Goal: Task Accomplishment & Management: Manage account settings

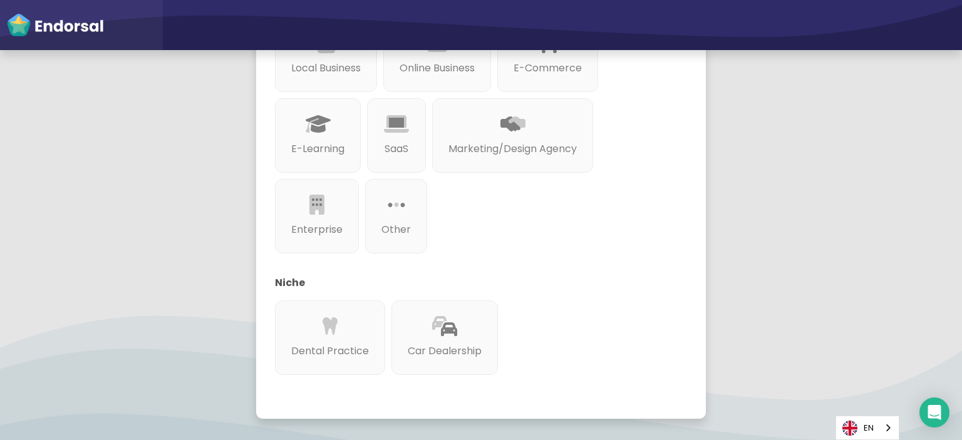
scroll to position [168, 0]
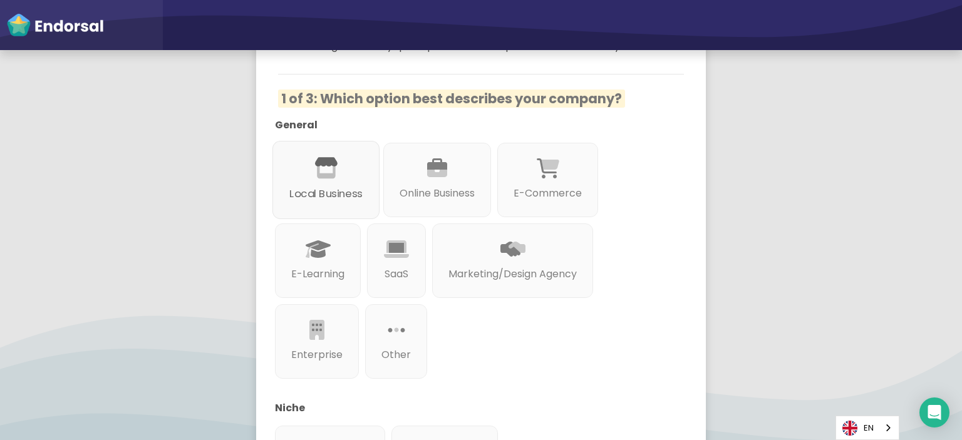
click at [301, 173] on div "Local Business" at bounding box center [325, 180] width 107 height 78
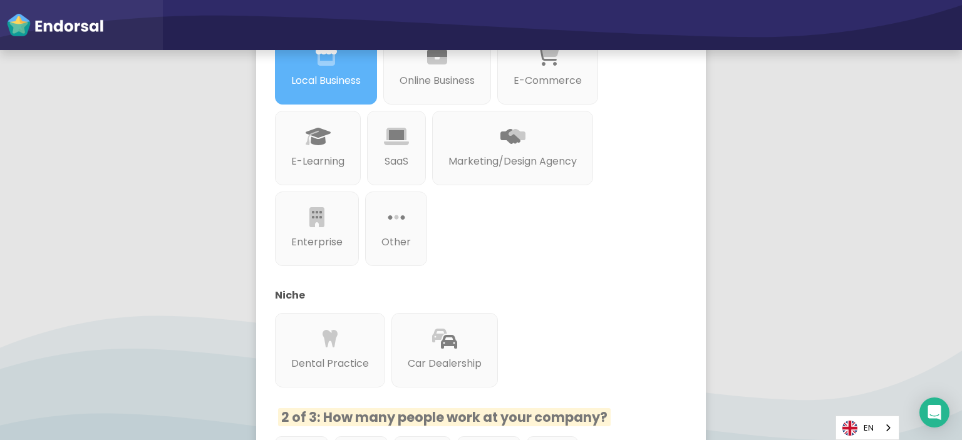
scroll to position [453, 0]
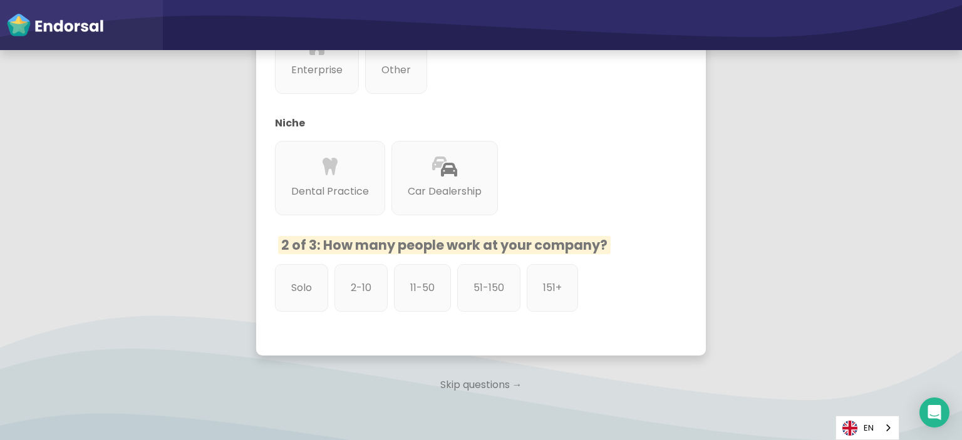
click at [474, 385] on p "Skip questions →" at bounding box center [481, 385] width 450 height 28
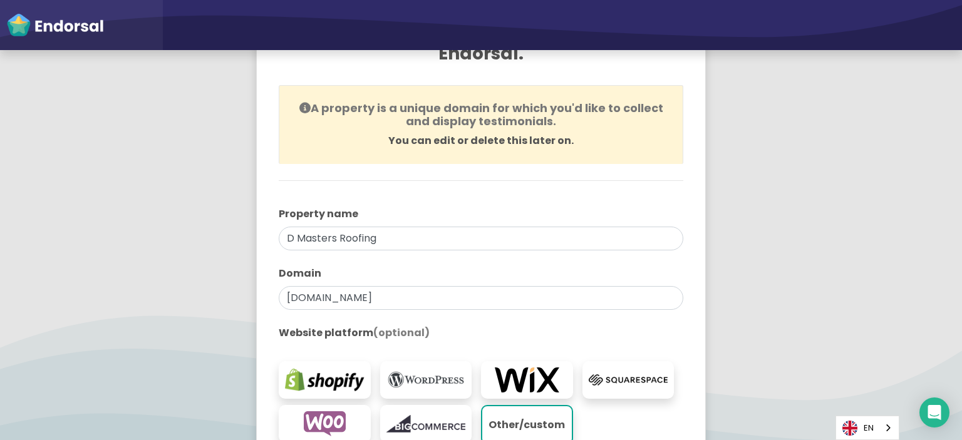
scroll to position [188, 0]
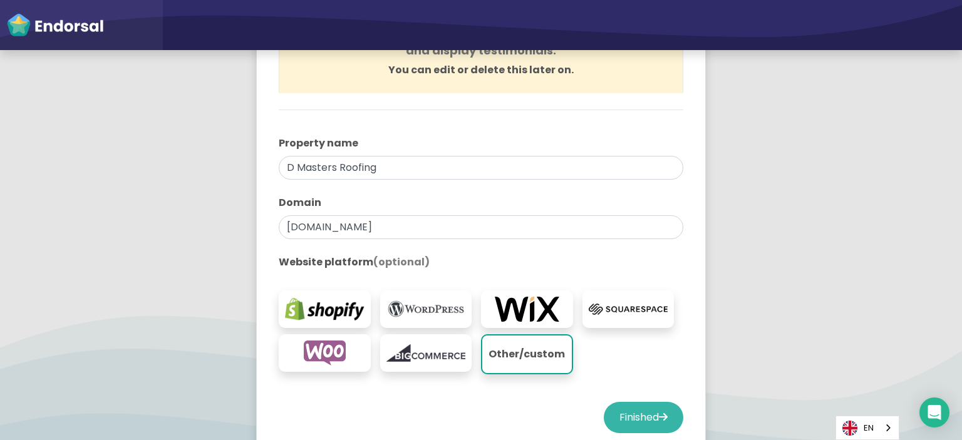
click at [619, 422] on button "Finished" at bounding box center [644, 417] width 80 height 31
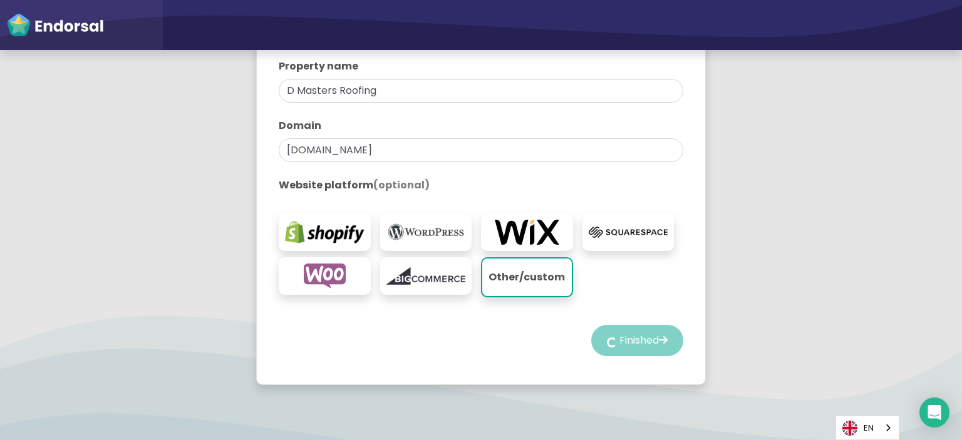
scroll to position [302, 0]
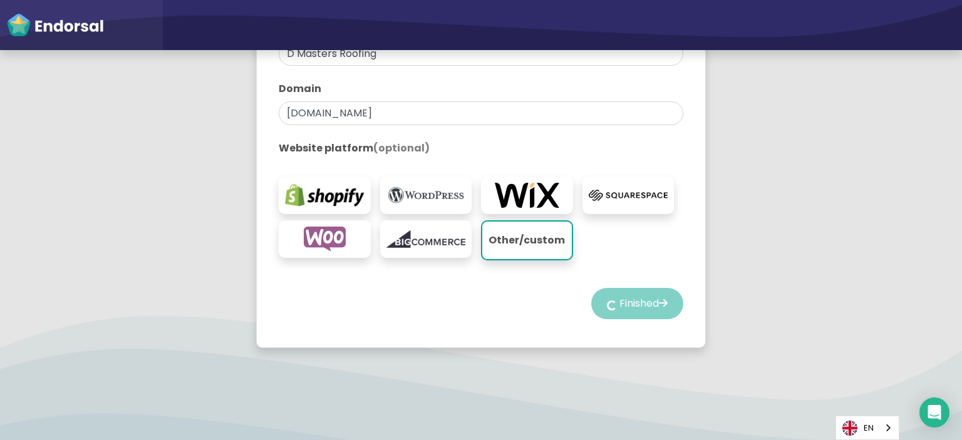
select select "14"
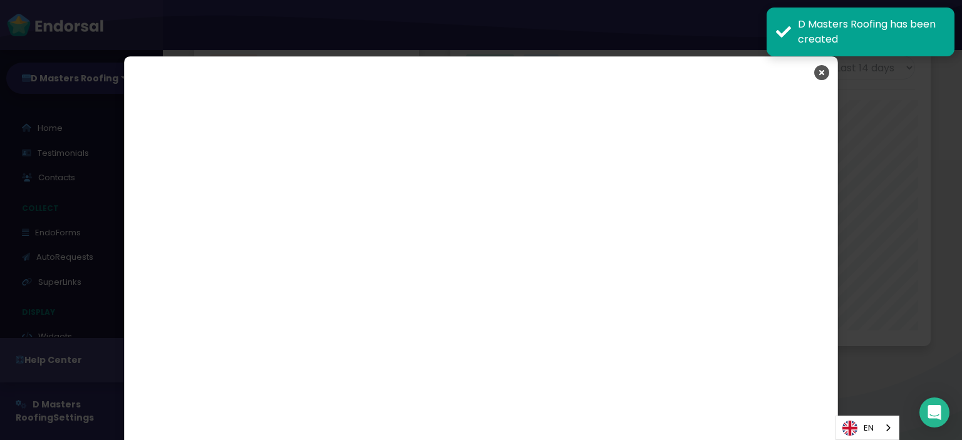
scroll to position [2135, 0]
click at [821, 72] on icon "Close" at bounding box center [821, 72] width 15 height 31
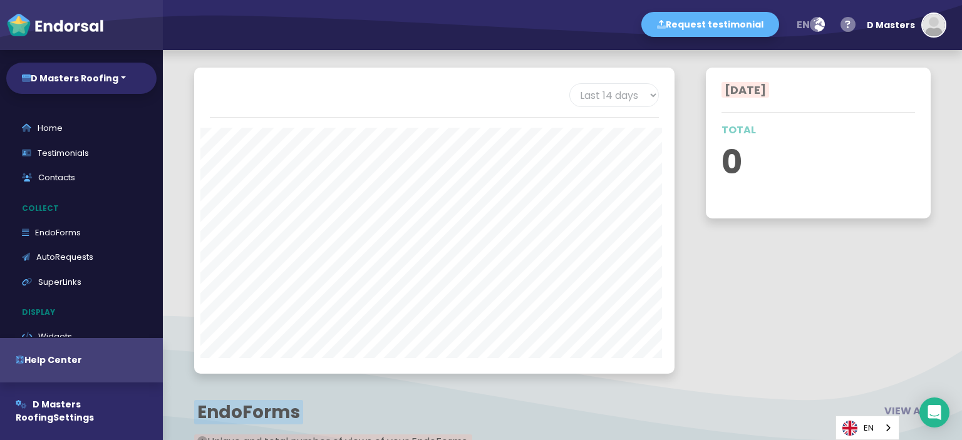
scroll to position [1509, 0]
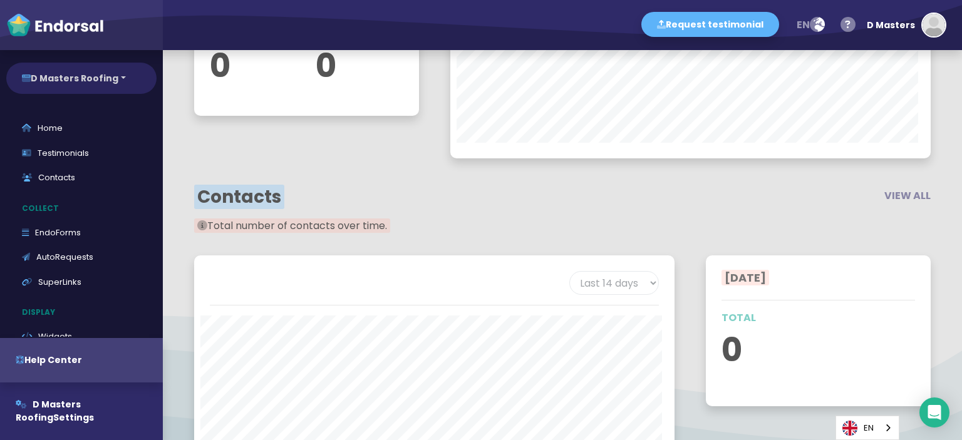
click at [97, 78] on button "D Masters Roofing" at bounding box center [81, 78] width 150 height 31
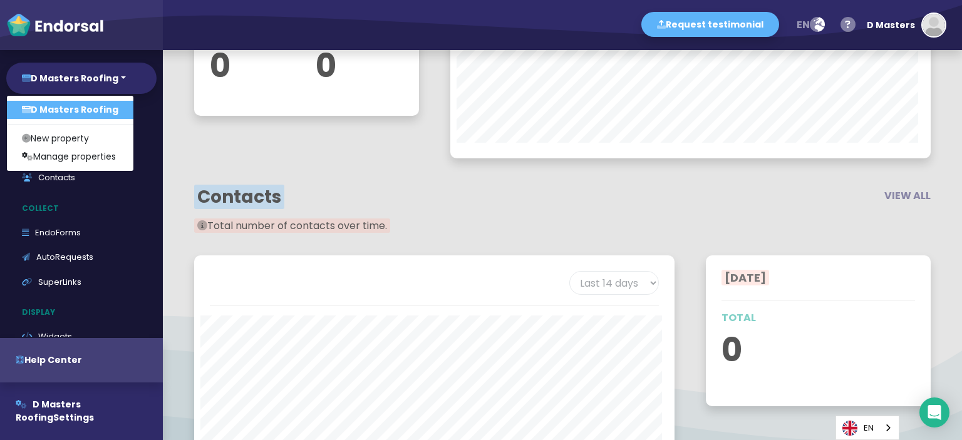
click at [420, 200] on h2 "Contacts" at bounding box center [373, 197] width 359 height 21
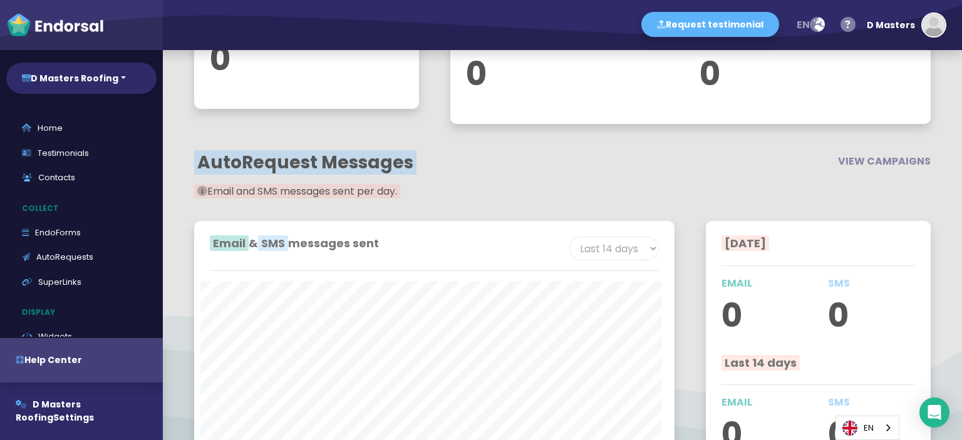
scroll to position [632, 0]
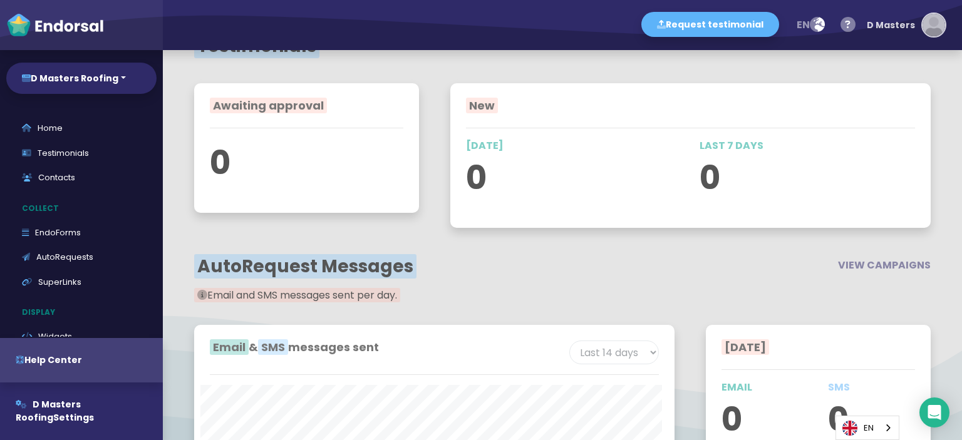
click at [910, 22] on div "D Masters" at bounding box center [891, 25] width 48 height 38
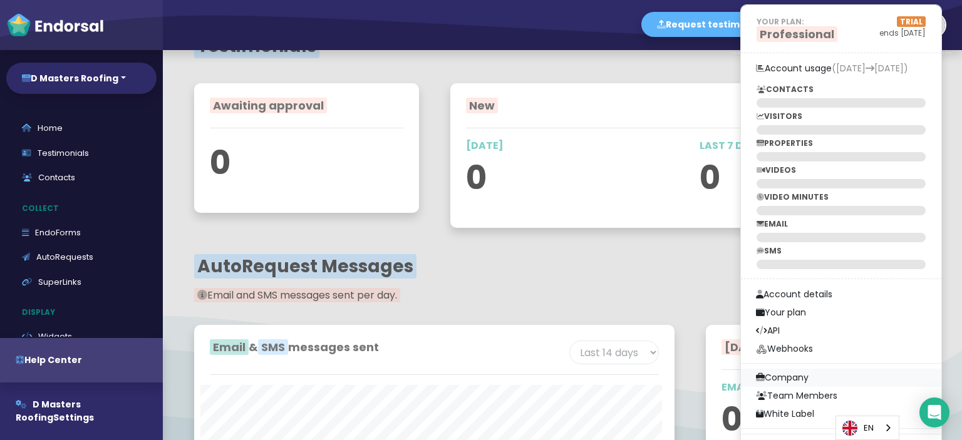
click at [775, 380] on link "Company" at bounding box center [841, 378] width 200 height 18
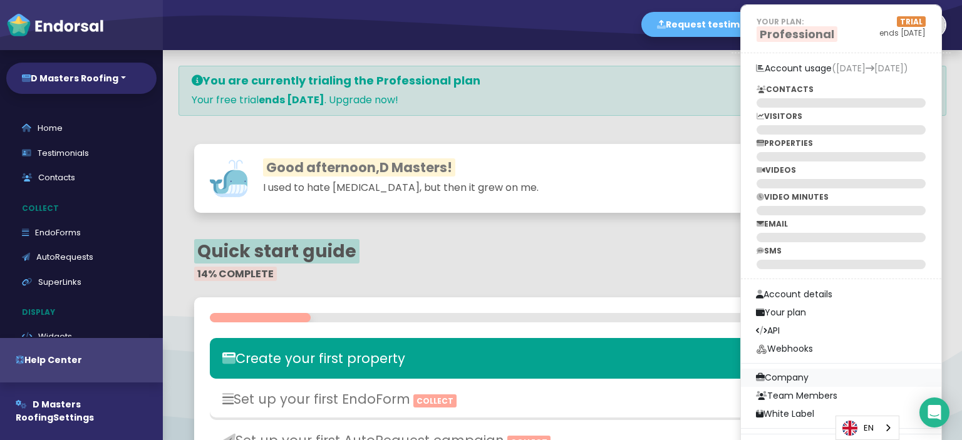
select select
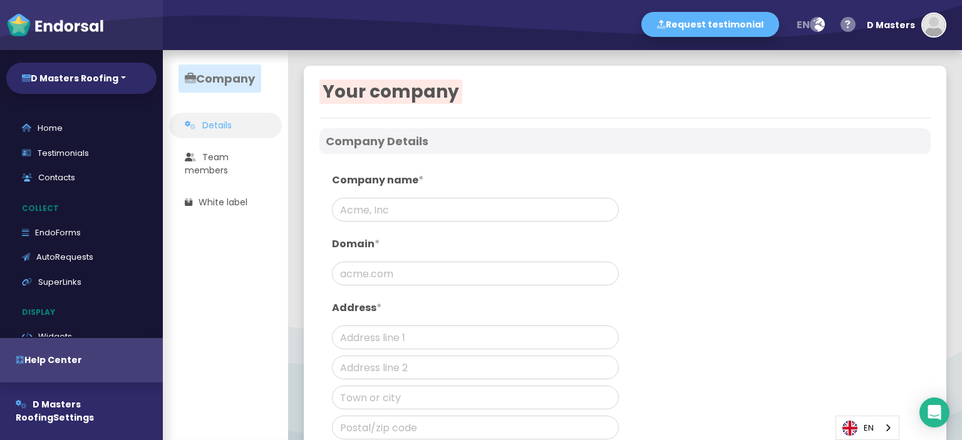
type input "D Masters Roofing"
click at [368, 277] on input "text" at bounding box center [475, 274] width 287 height 24
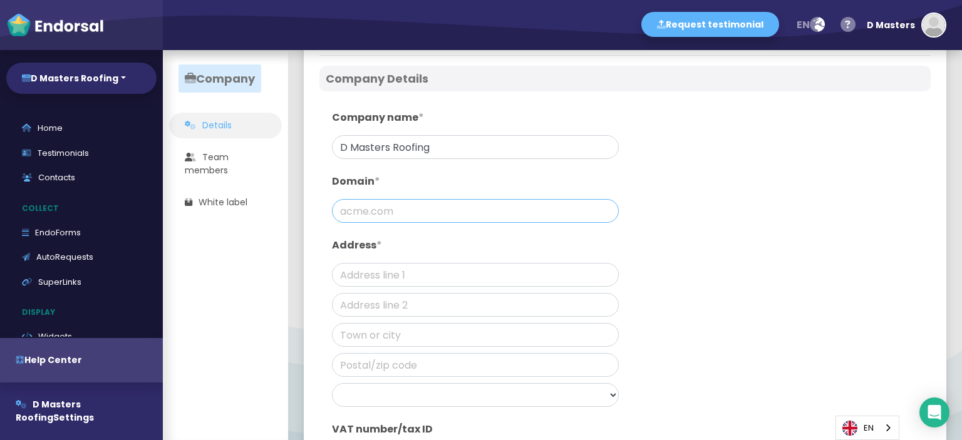
paste input "[URL][DOMAIN_NAME]"
type input "[URL][DOMAIN_NAME]"
paste input "[STREET_ADDRESS]"
type input "[STREET_ADDRESS]"
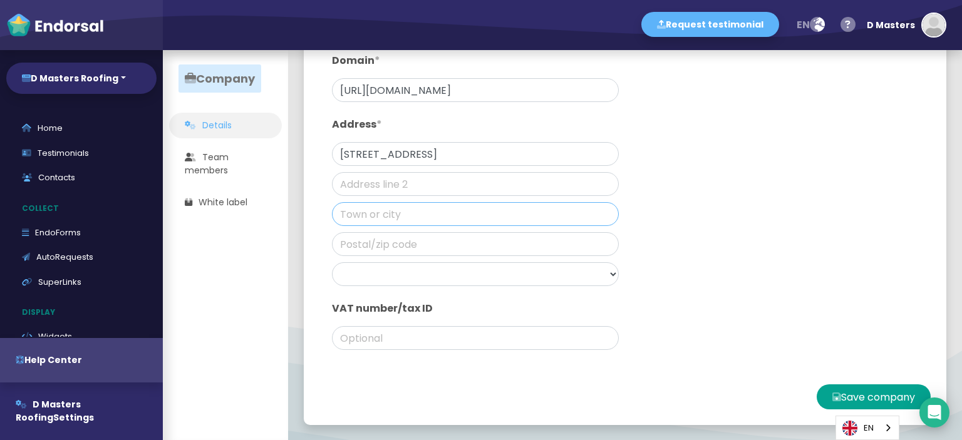
click at [387, 225] on input "text" at bounding box center [475, 214] width 287 height 24
click at [525, 225] on input "v" at bounding box center [475, 214] width 287 height 24
paste input "[GEOGRAPHIC_DATA]"
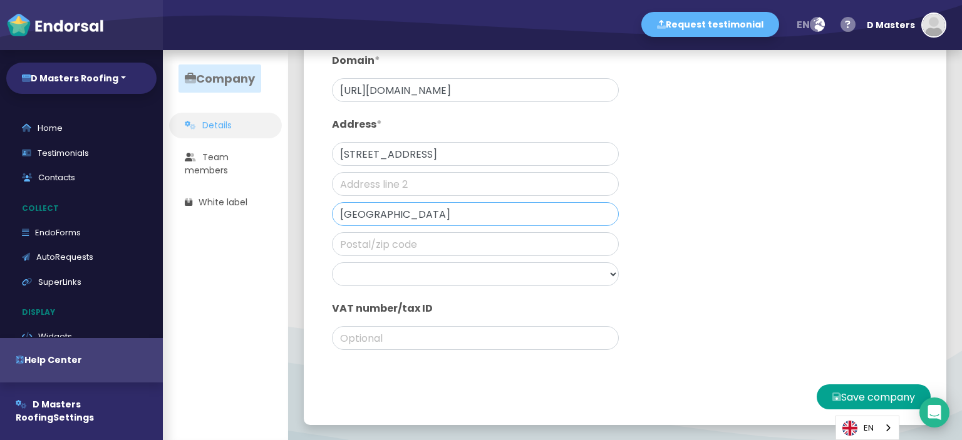
type input "[GEOGRAPHIC_DATA]"
paste input "T6H 2J7"
type input "T6H 2J7"
click at [691, 254] on div "Company name * D Masters Roofing Domain * [URL][DOMAIN_NAME] Address * [STREET_…" at bounding box center [624, 173] width 611 height 392
drag, startPoint x: 611, startPoint y: 271, endPoint x: 590, endPoint y: 274, distance: 20.8
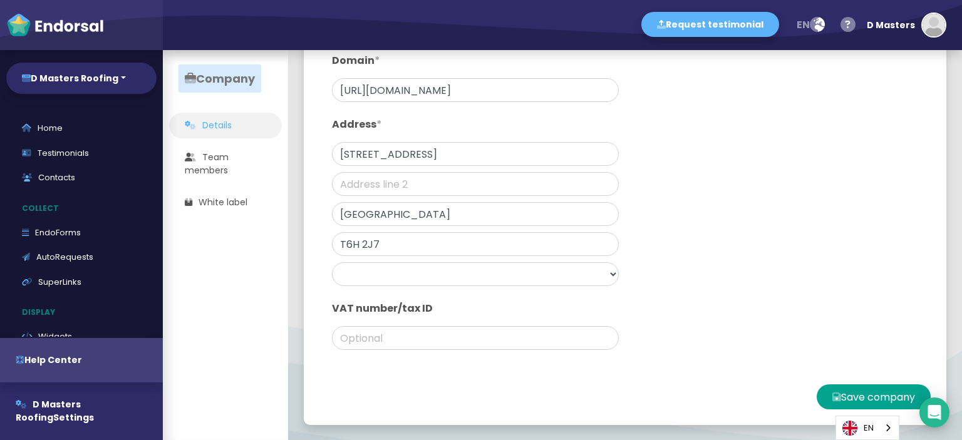
click at [610, 272] on div "Company name * D Masters Roofing Domain * [URL][DOMAIN_NAME] Address * [STREET_…" at bounding box center [475, 172] width 299 height 379
click at [589, 274] on select "[GEOGRAPHIC_DATA] [GEOGRAPHIC_DATA] [GEOGRAPHIC_DATA] [GEOGRAPHIC_DATA] [GEOGRA…" at bounding box center [475, 274] width 287 height 24
select select "[GEOGRAPHIC_DATA]"
click at [332, 262] on select "[GEOGRAPHIC_DATA] [GEOGRAPHIC_DATA] [GEOGRAPHIC_DATA] [GEOGRAPHIC_DATA] [GEOGRA…" at bounding box center [475, 274] width 287 height 24
click at [848, 390] on button "Save company" at bounding box center [873, 396] width 114 height 25
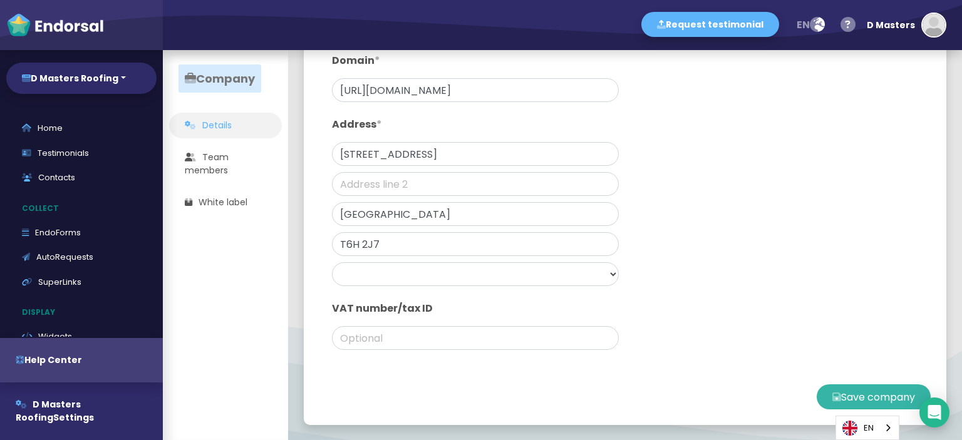
type input "[DOMAIN_NAME]"
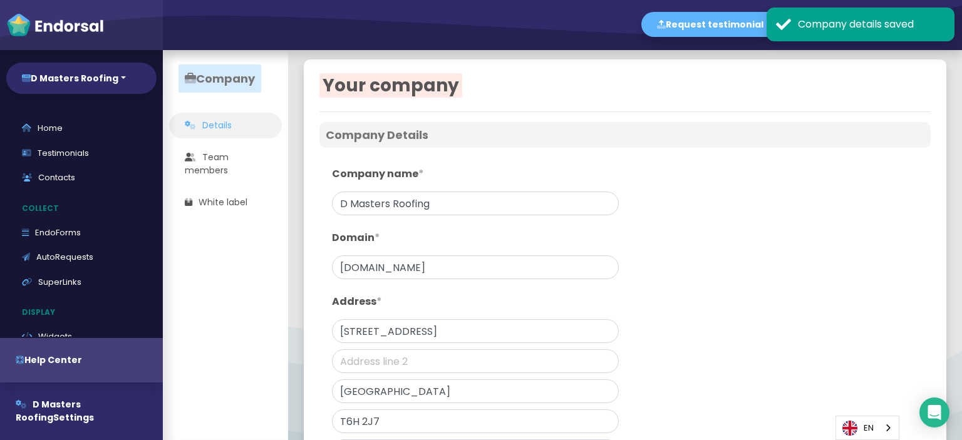
scroll to position [0, 0]
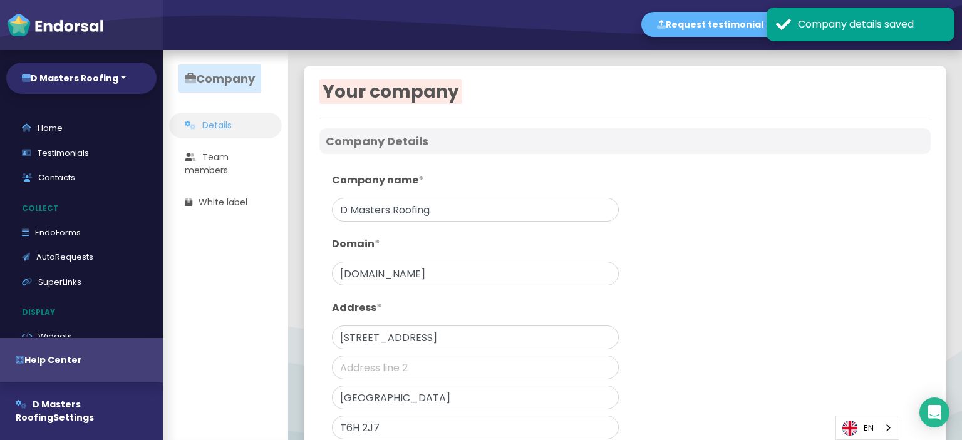
click at [835, 72] on div "Your company Company Details Company name * D Masters Roofing Domain * [DOMAIN_…" at bounding box center [625, 337] width 642 height 543
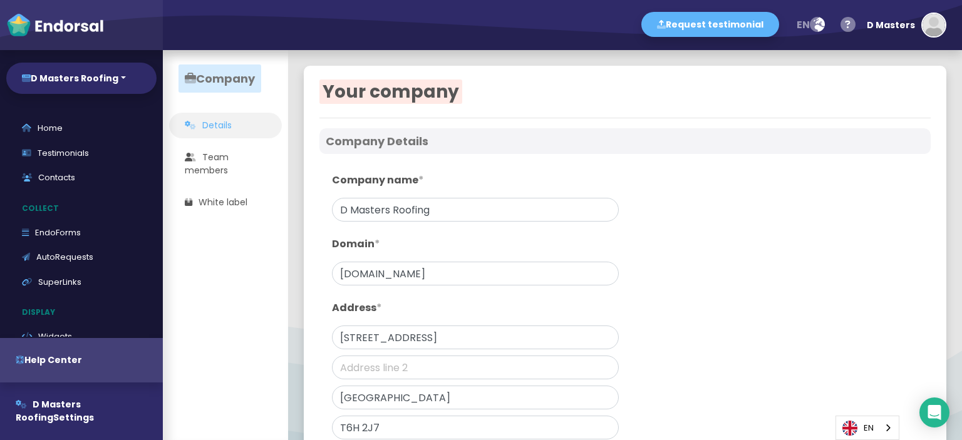
scroll to position [183, 0]
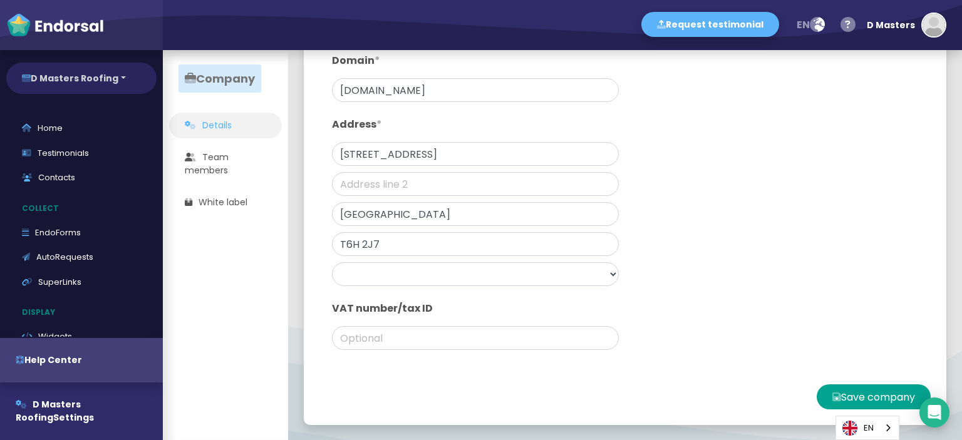
click at [119, 80] on button "D Masters Roofing" at bounding box center [81, 78] width 150 height 31
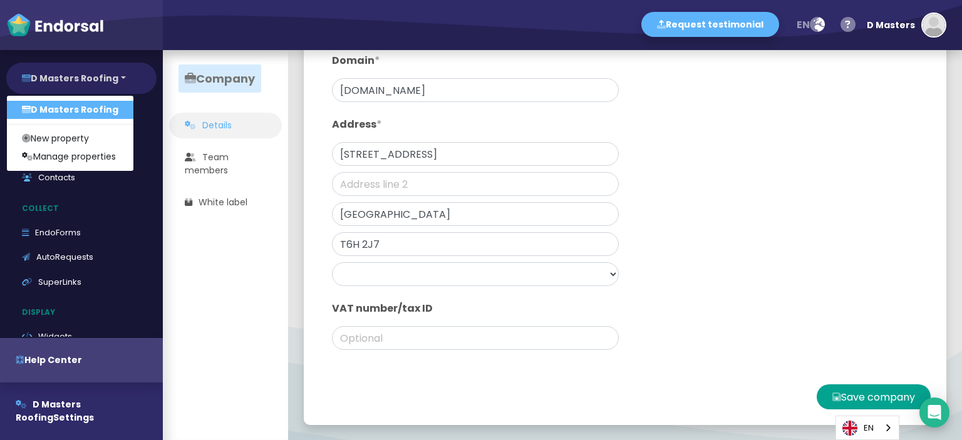
click at [119, 80] on button "D Masters Roofing" at bounding box center [81, 78] width 150 height 31
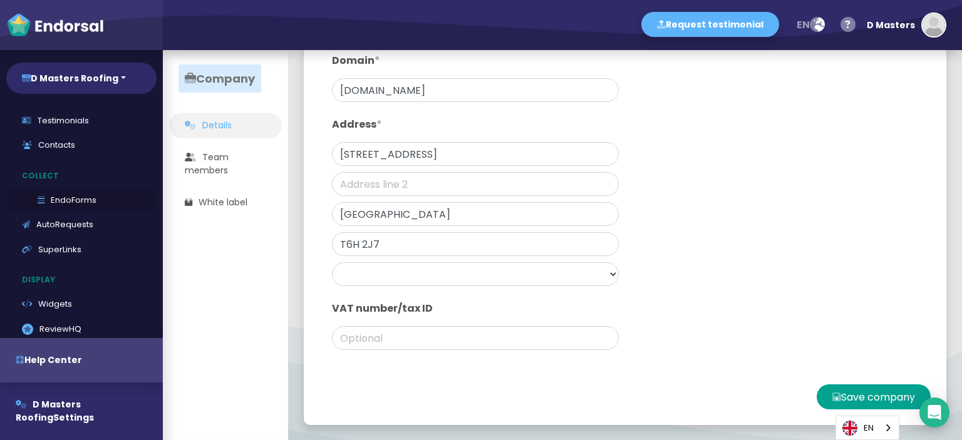
scroll to position [0, 0]
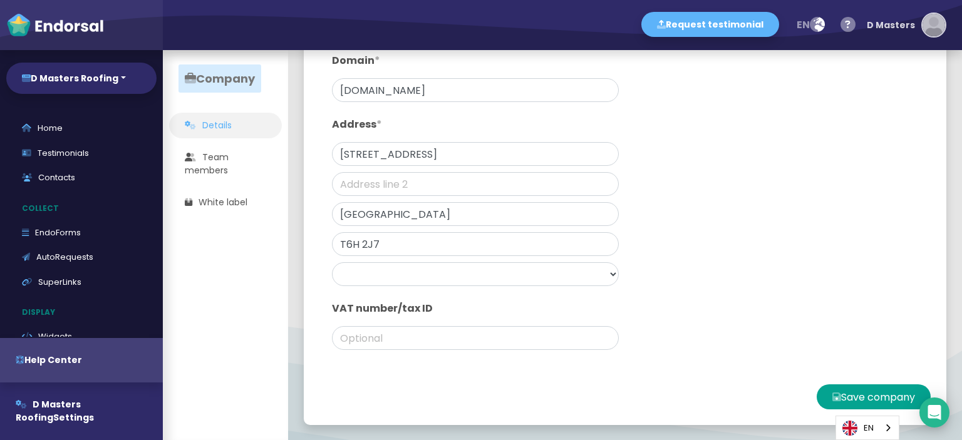
click at [922, 16] on img "button" at bounding box center [933, 25] width 23 height 23
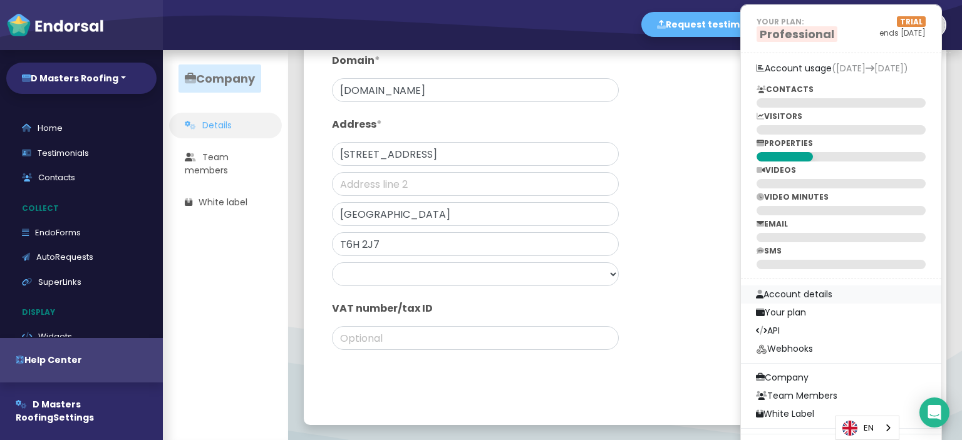
click at [801, 294] on link "Account details" at bounding box center [841, 295] width 200 height 18
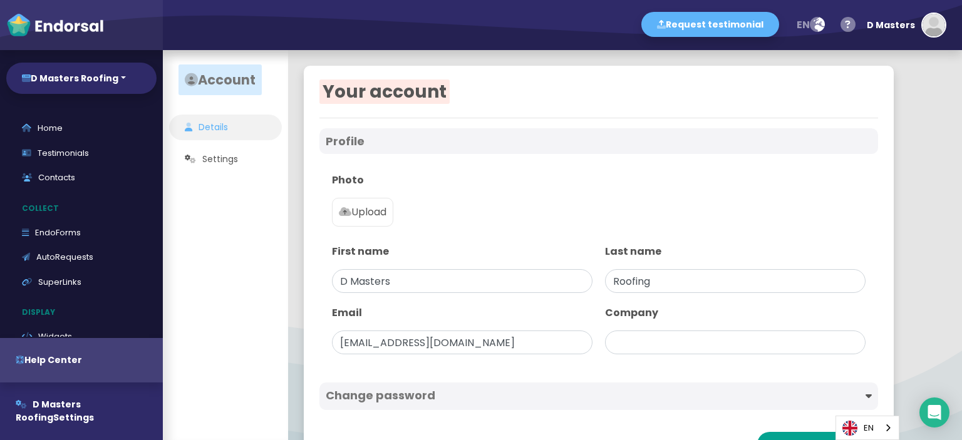
type input "D Masters Roofing"
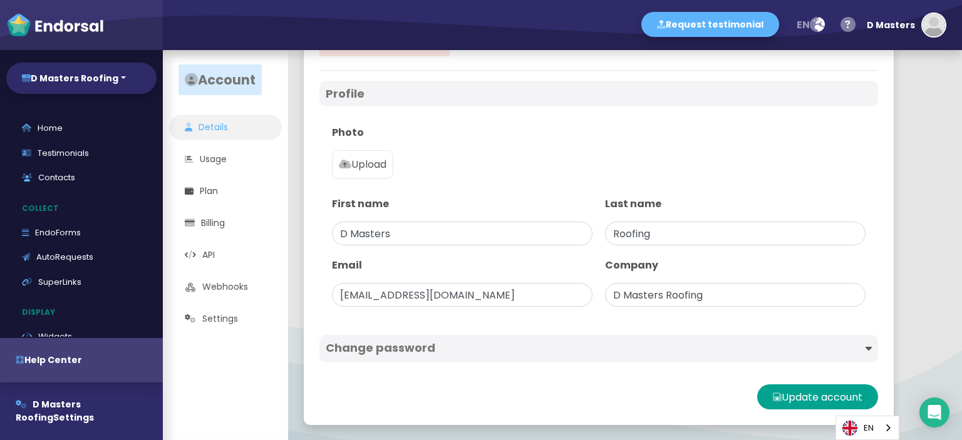
scroll to position [48, 0]
click at [349, 168] on icon at bounding box center [345, 164] width 13 height 10
click at [0, 0] on input "Upload" at bounding box center [0, 0] width 0 height 0
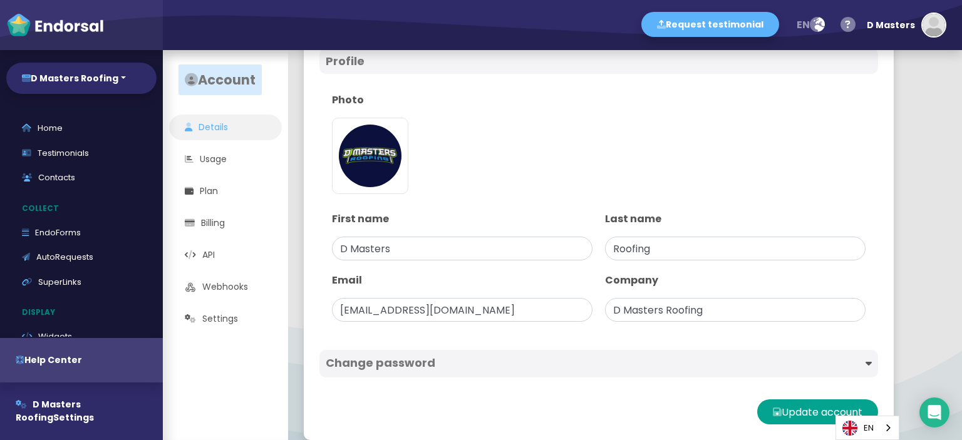
scroll to position [95, 0]
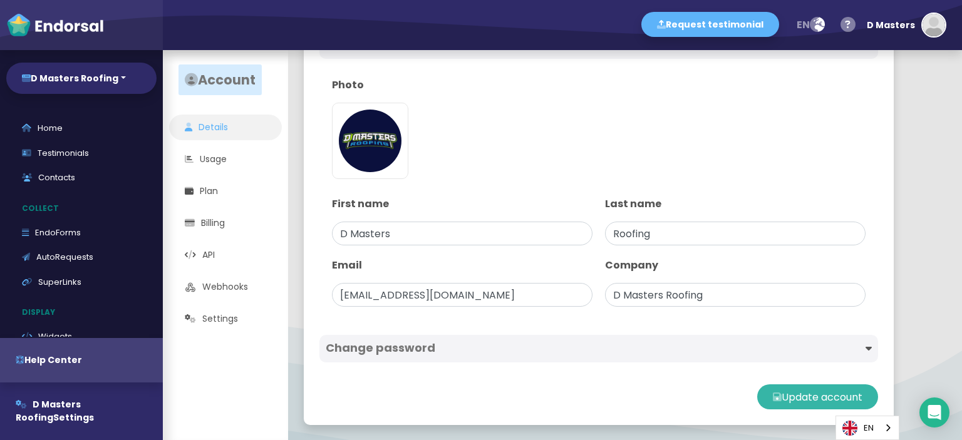
click at [821, 396] on button "Update account" at bounding box center [817, 396] width 121 height 25
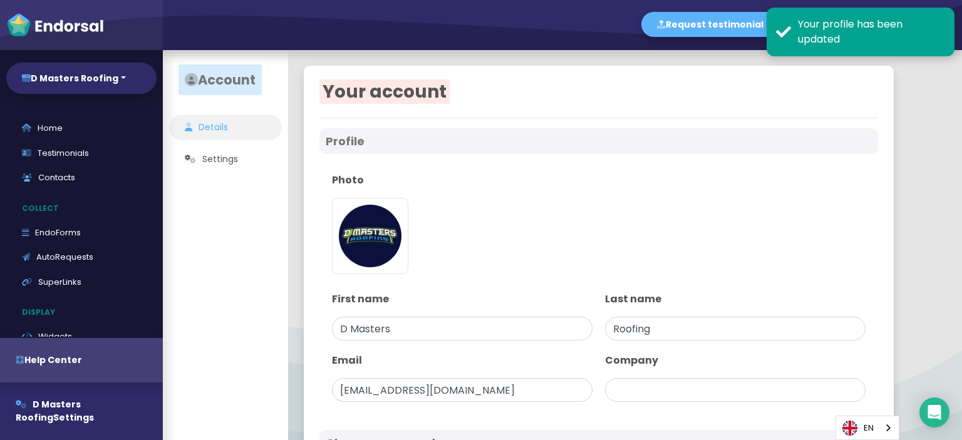
type input "D Masters Roofing"
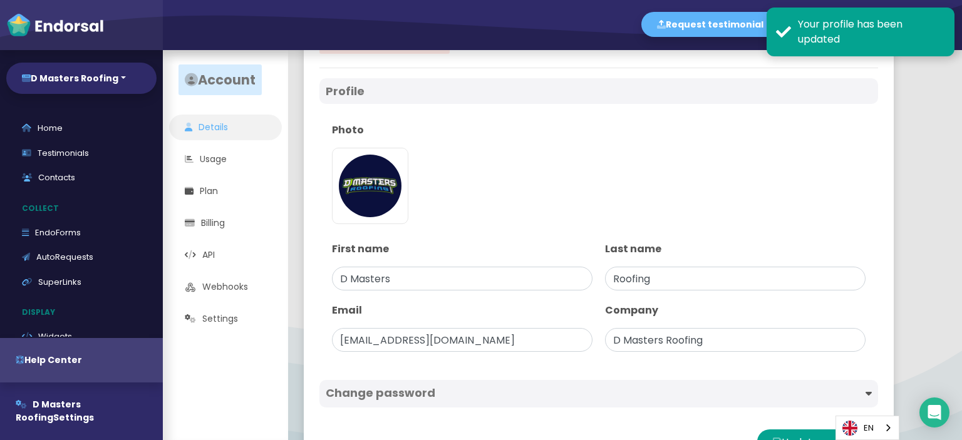
scroll to position [95, 0]
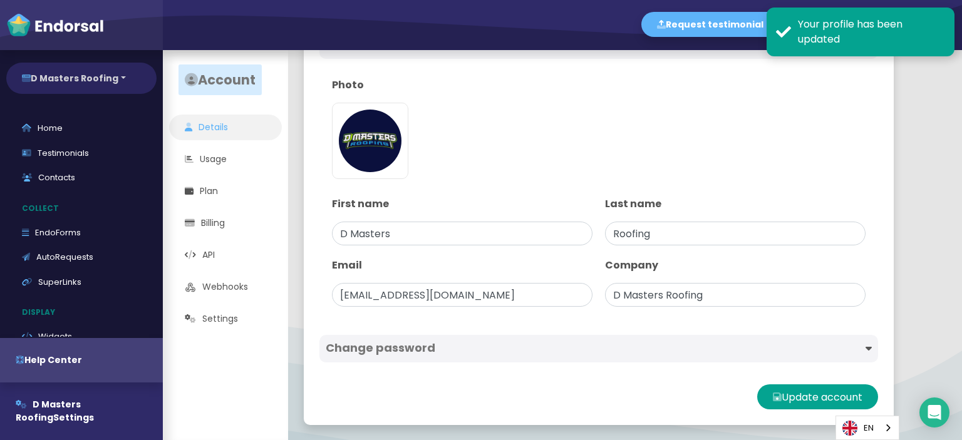
click at [108, 87] on button "D Masters Roofing" at bounding box center [81, 78] width 150 height 31
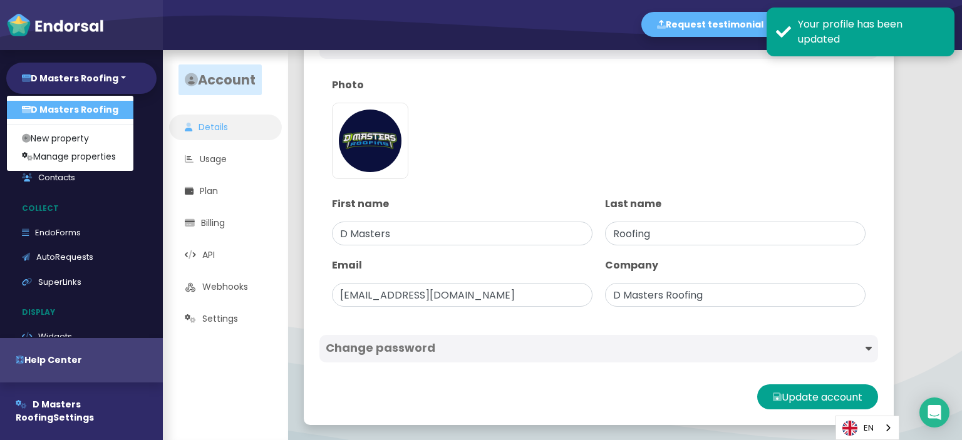
click at [99, 111] on link "D Masters Roofing" at bounding box center [70, 110] width 126 height 18
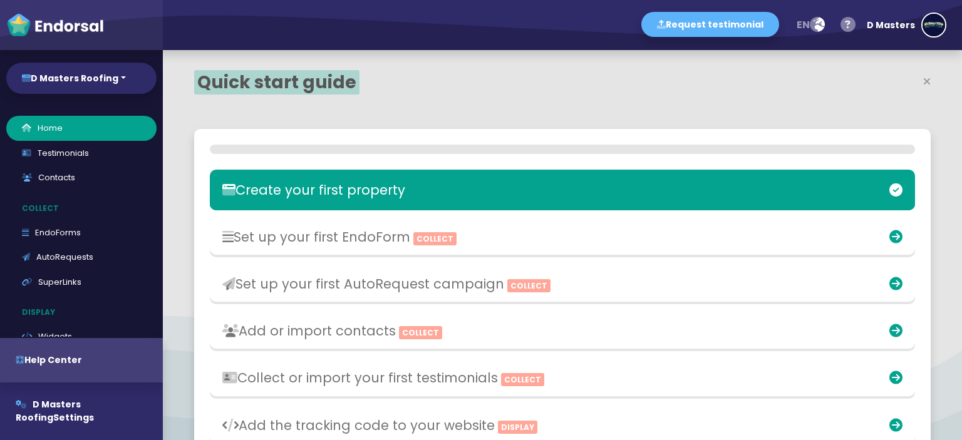
select select "14"
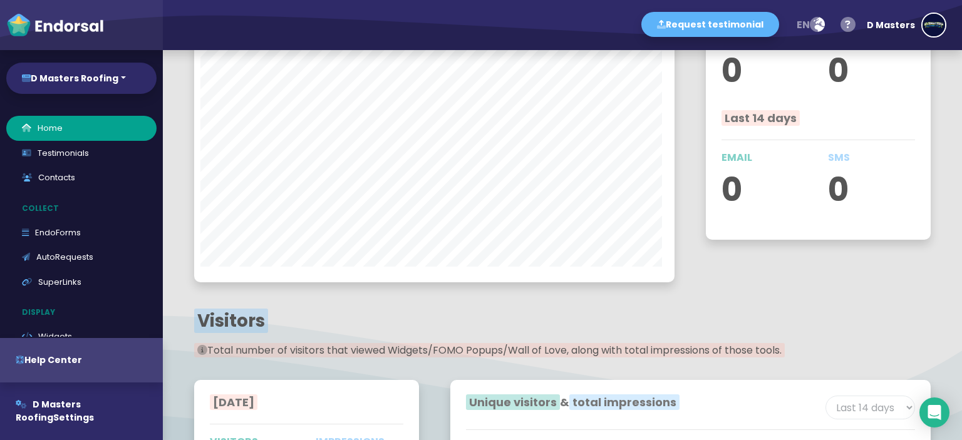
scroll to position [1044, 0]
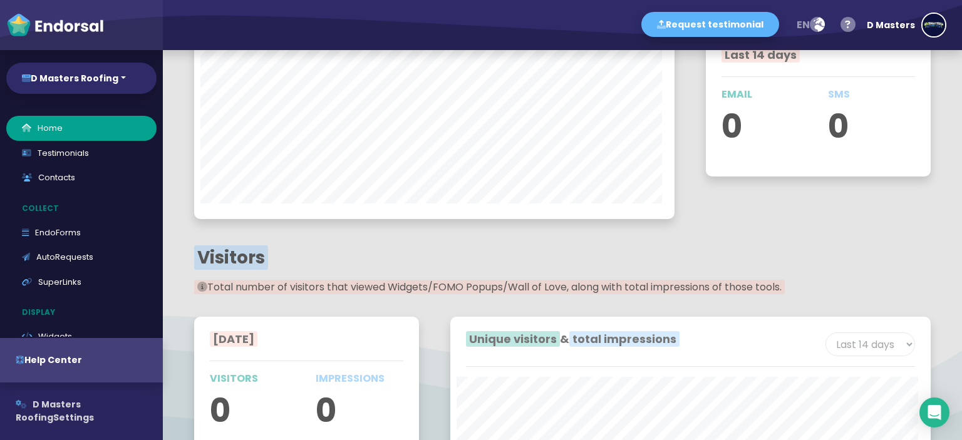
click at [41, 393] on button "D Masters Roofing Settings" at bounding box center [81, 412] width 163 height 58
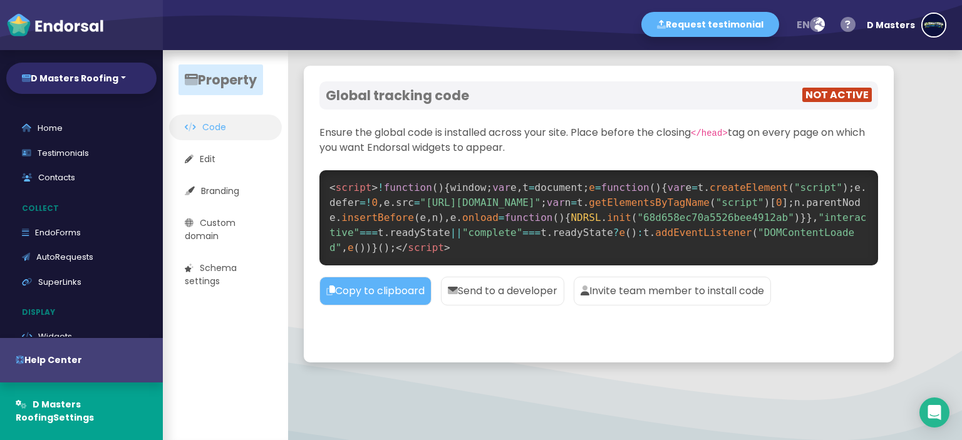
click at [414, 219] on span "insertBefore" at bounding box center [377, 218] width 73 height 12
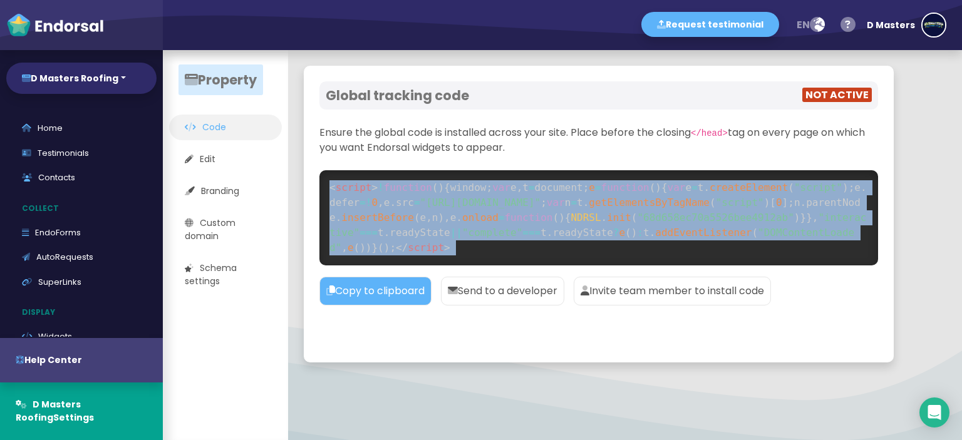
click at [414, 219] on span "insertBefore" at bounding box center [377, 218] width 73 height 12
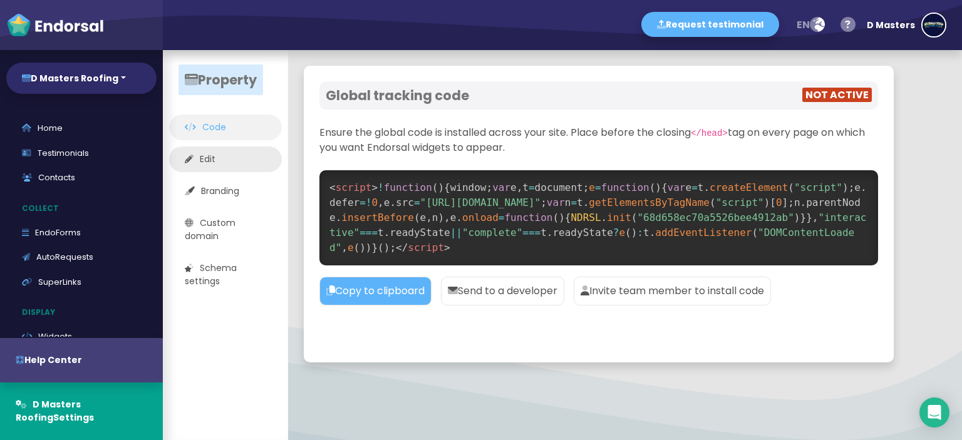
click at [230, 165] on link "Edit" at bounding box center [225, 160] width 113 height 26
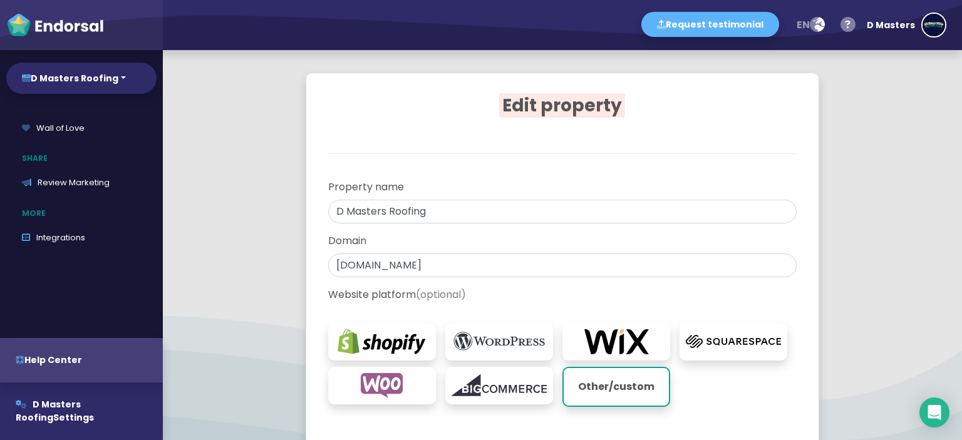
scroll to position [133, 0]
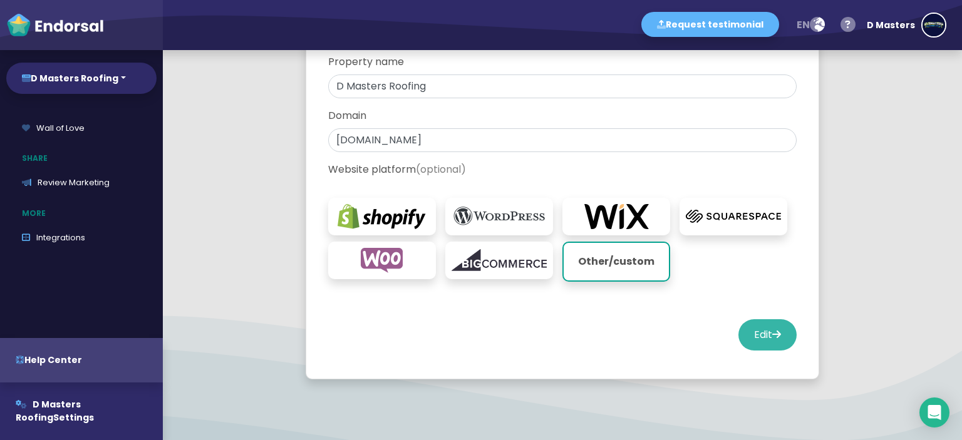
click at [778, 331] on button "Edit" at bounding box center [767, 334] width 58 height 31
select select "14"
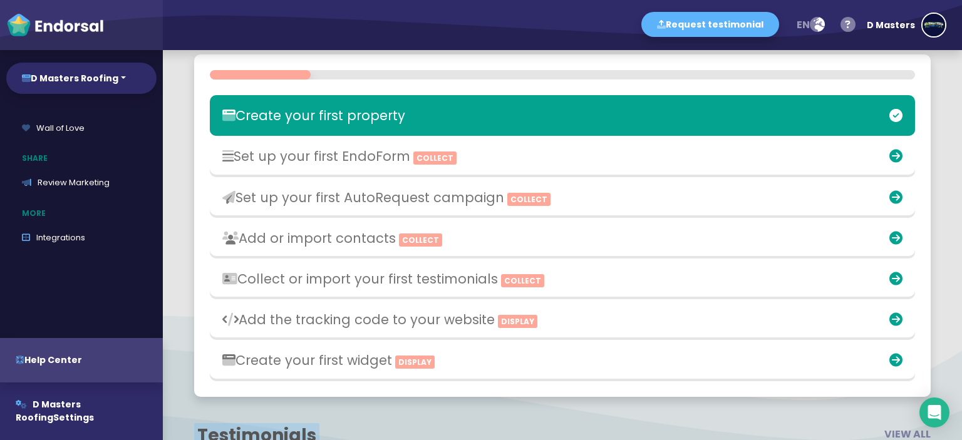
scroll to position [250, 0]
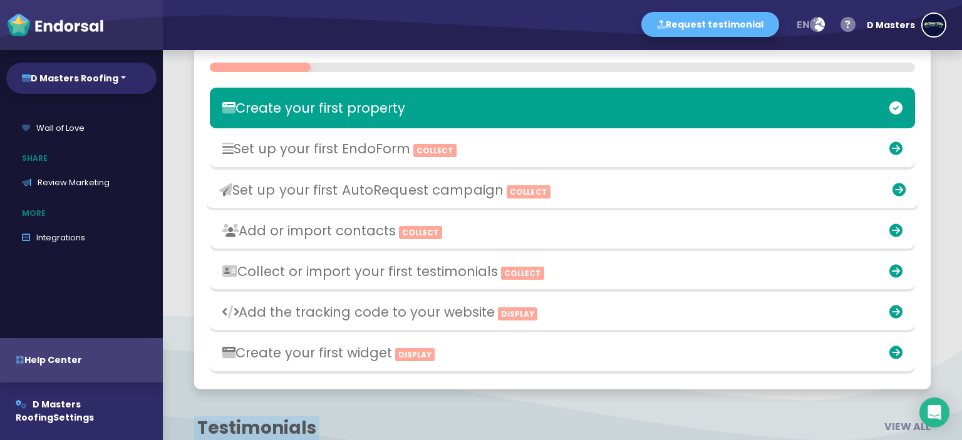
click at [416, 197] on h3 "Set up your first AutoRequest campaign Collect" at bounding box center [446, 190] width 454 height 16
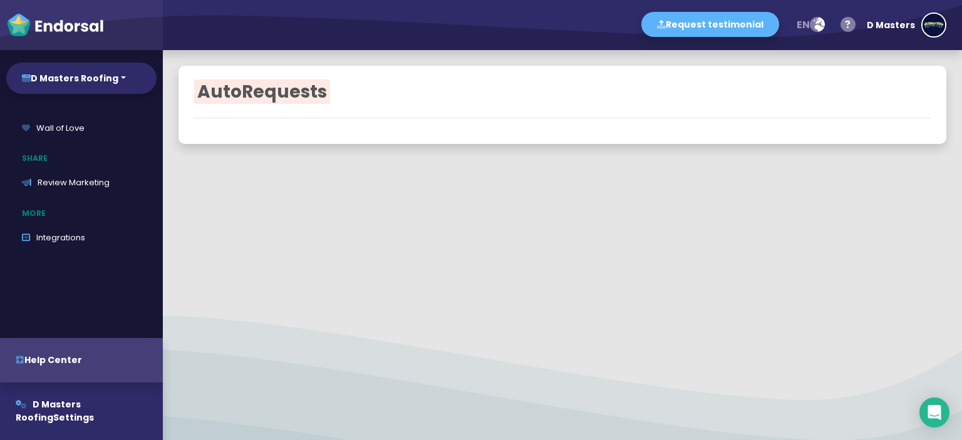
select select "90"
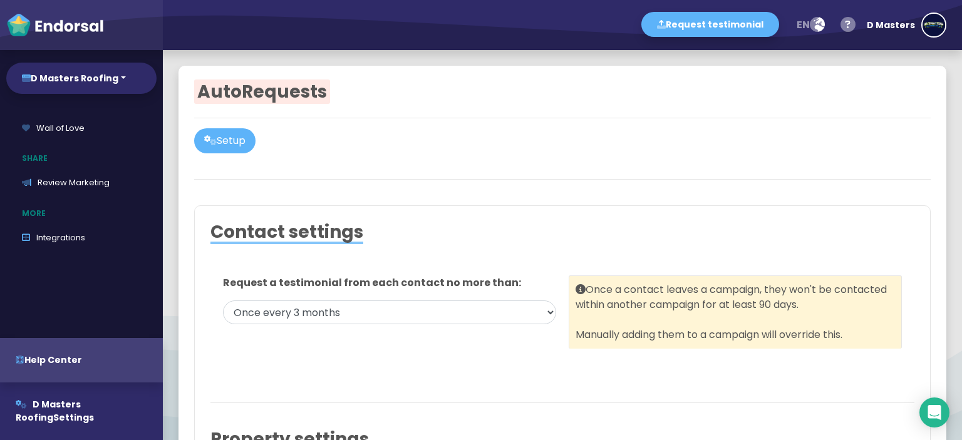
scroll to position [108, 0]
